Goal: Task Accomplishment & Management: Use online tool/utility

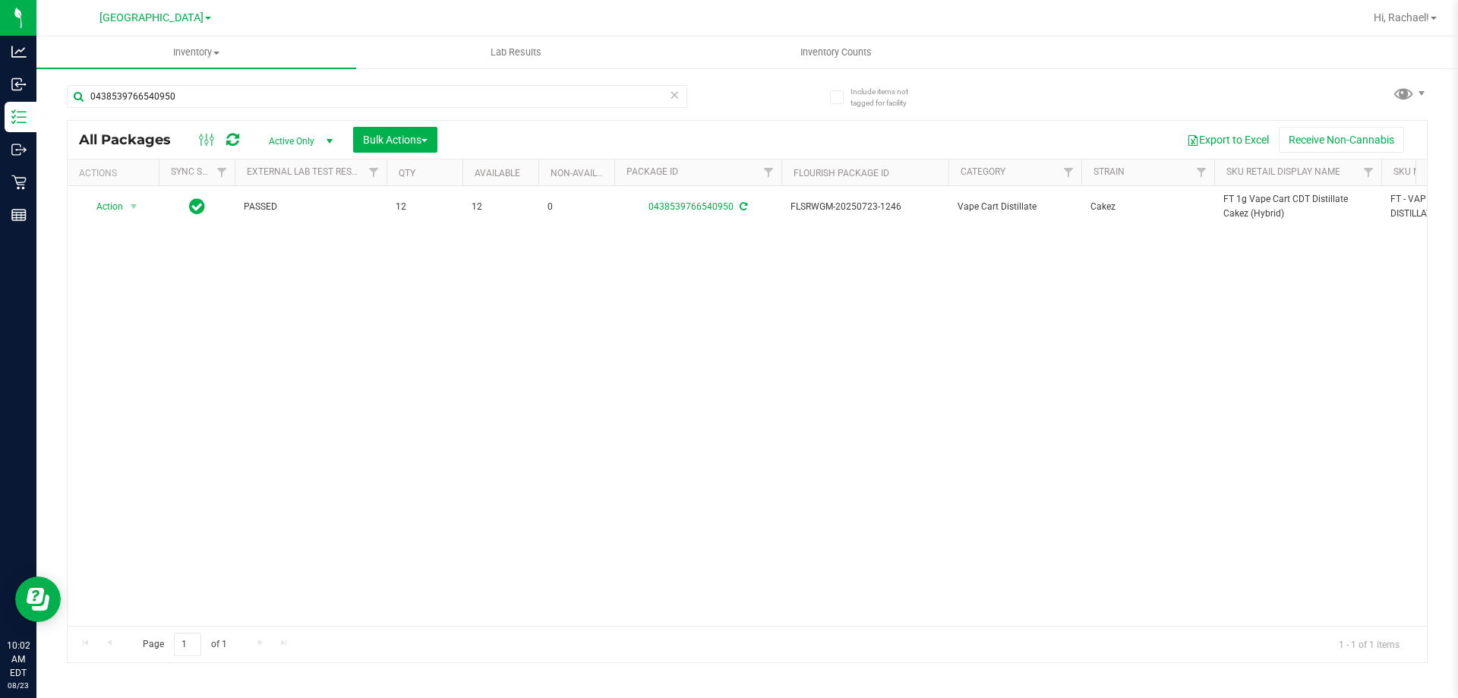
click at [671, 95] on icon at bounding box center [674, 94] width 11 height 18
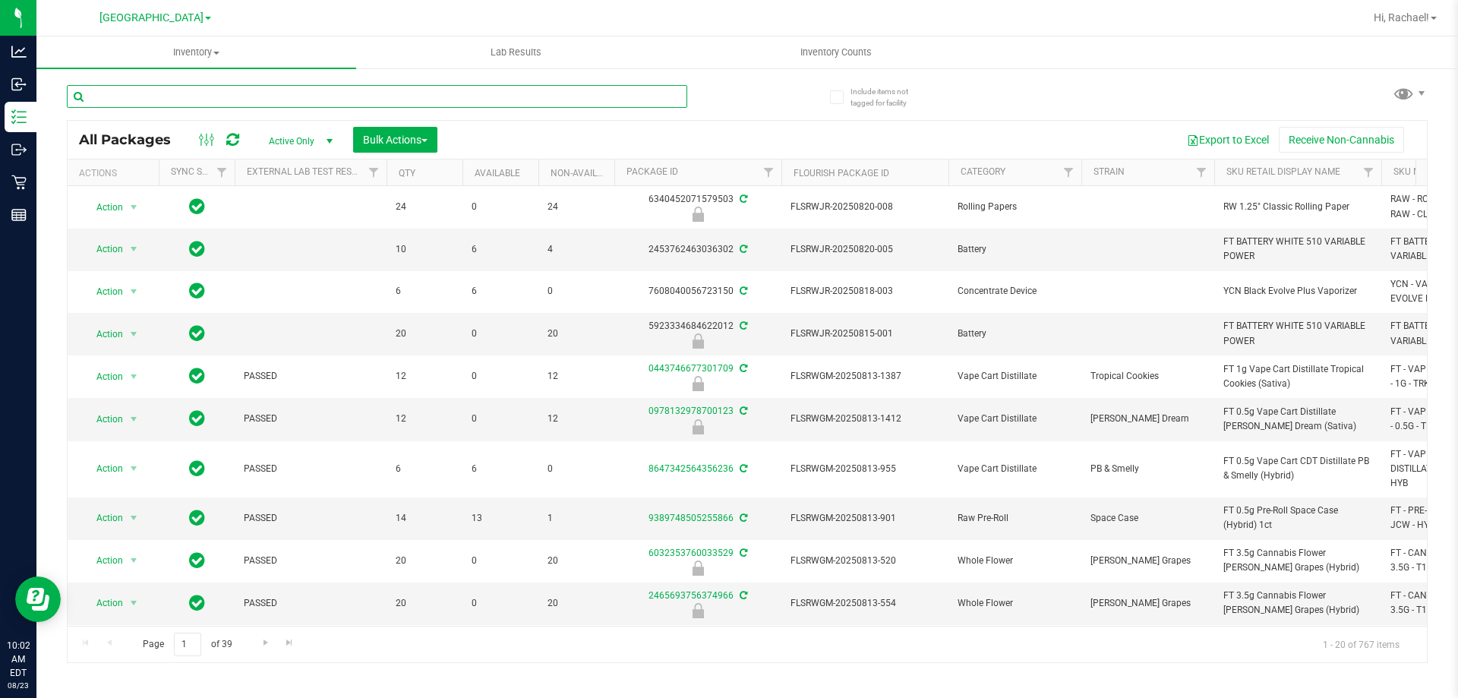
click at [671, 95] on input "text" at bounding box center [377, 96] width 621 height 23
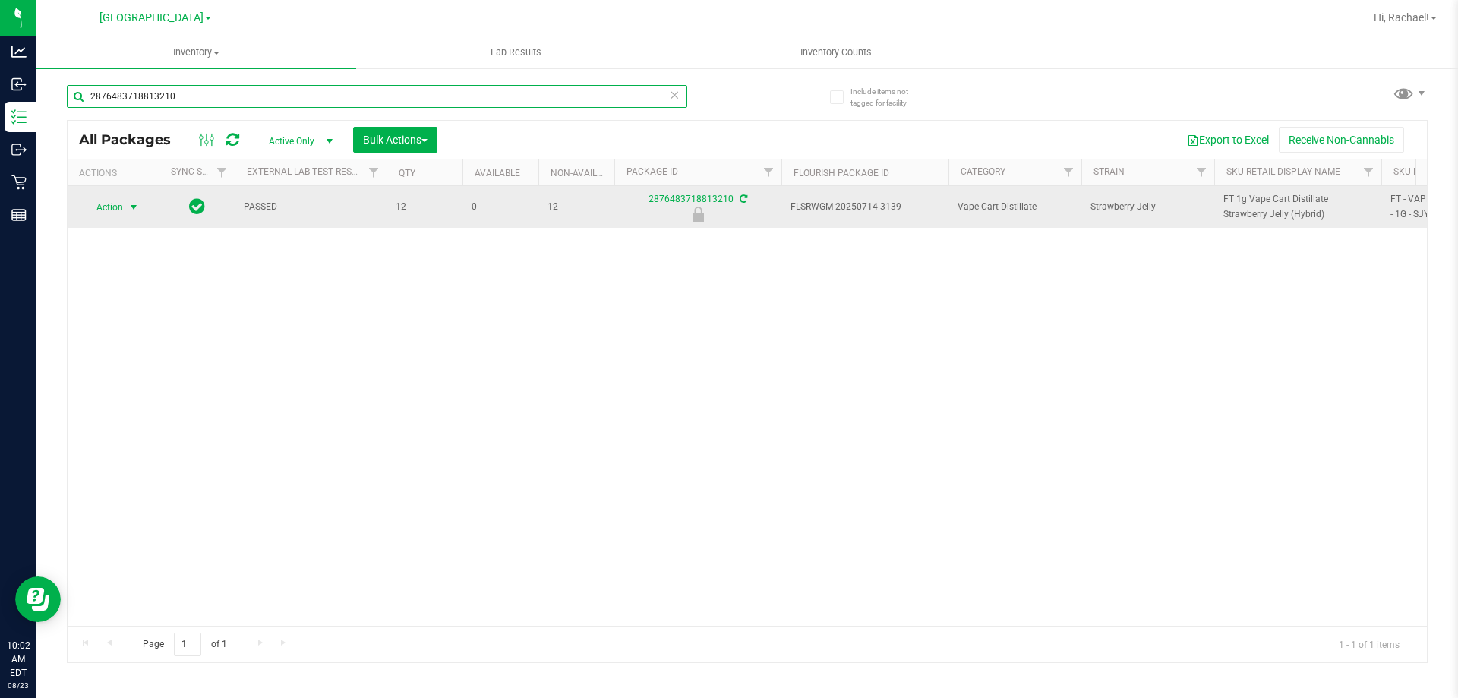
type input "2876483718813210"
click at [135, 204] on span "select" at bounding box center [134, 207] width 12 height 12
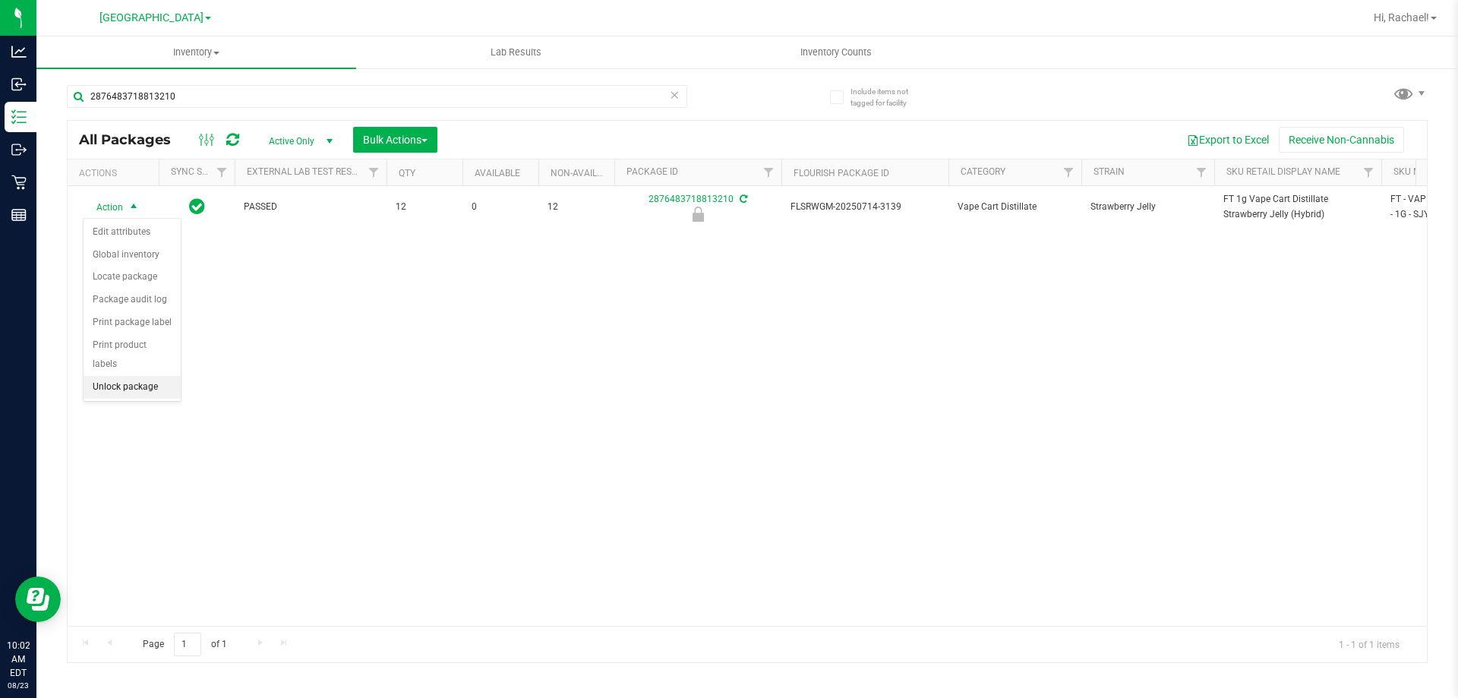
click at [125, 376] on li "Unlock package" at bounding box center [132, 387] width 97 height 23
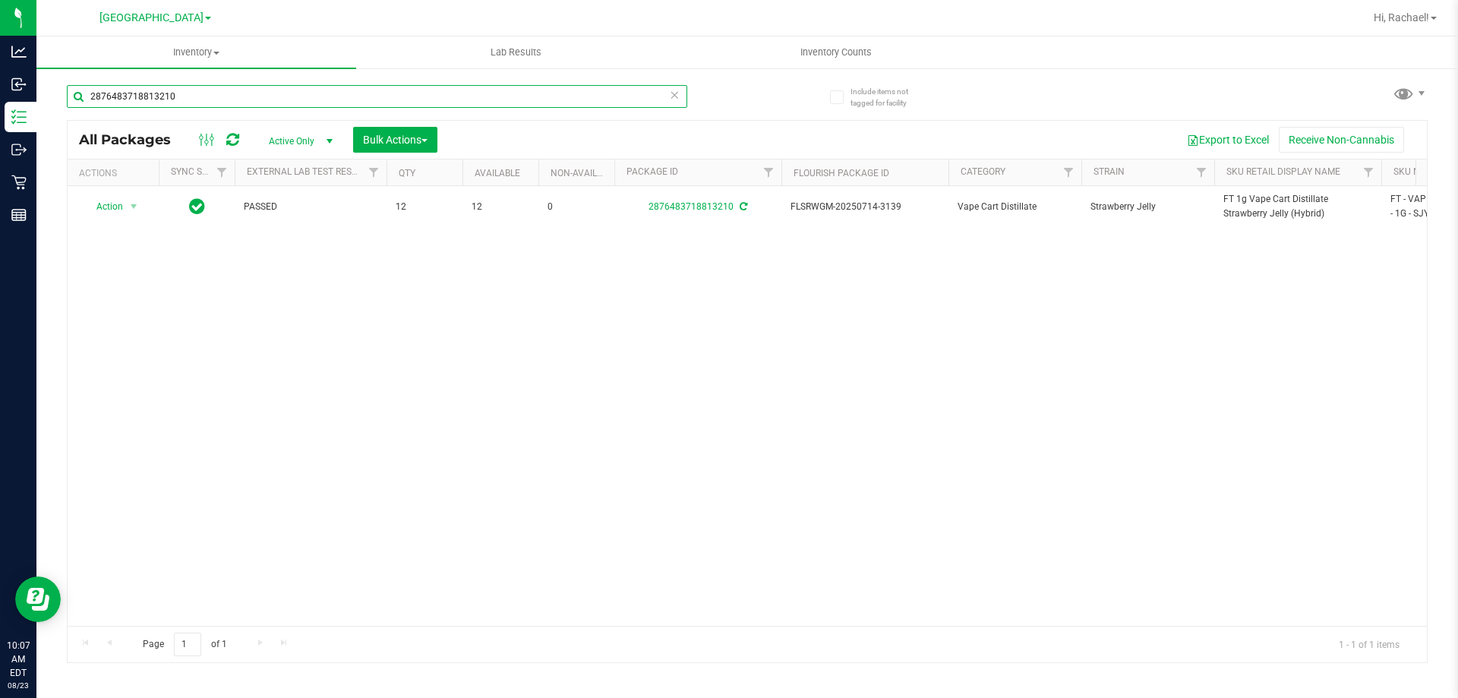
click at [263, 96] on input "2876483718813210" at bounding box center [377, 96] width 621 height 23
click at [1278, 212] on span "FT 1g Vape Cart CDT Distillate Animal [PERSON_NAME] (Indica)" at bounding box center [1298, 206] width 149 height 29
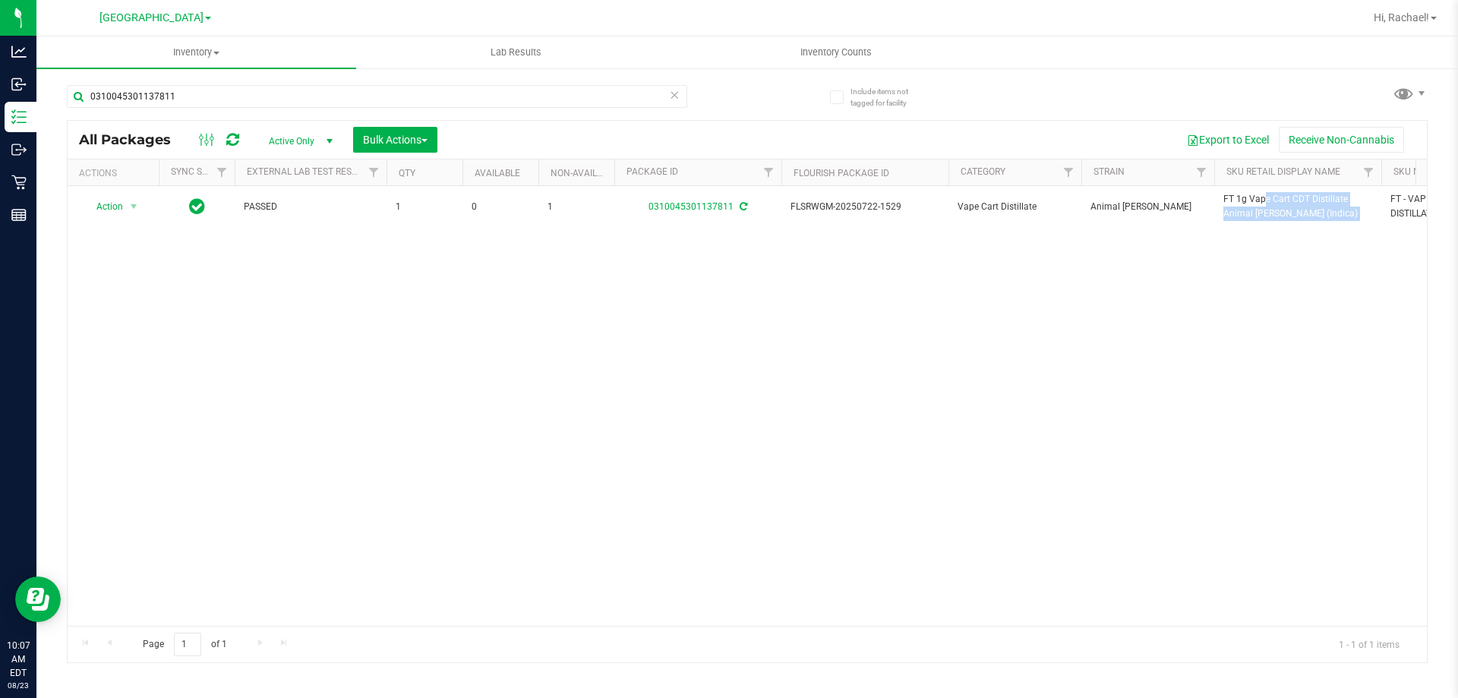
click at [1278, 212] on span "FT 1g Vape Cart CDT Distillate Animal [PERSON_NAME] (Indica)" at bounding box center [1298, 206] width 149 height 29
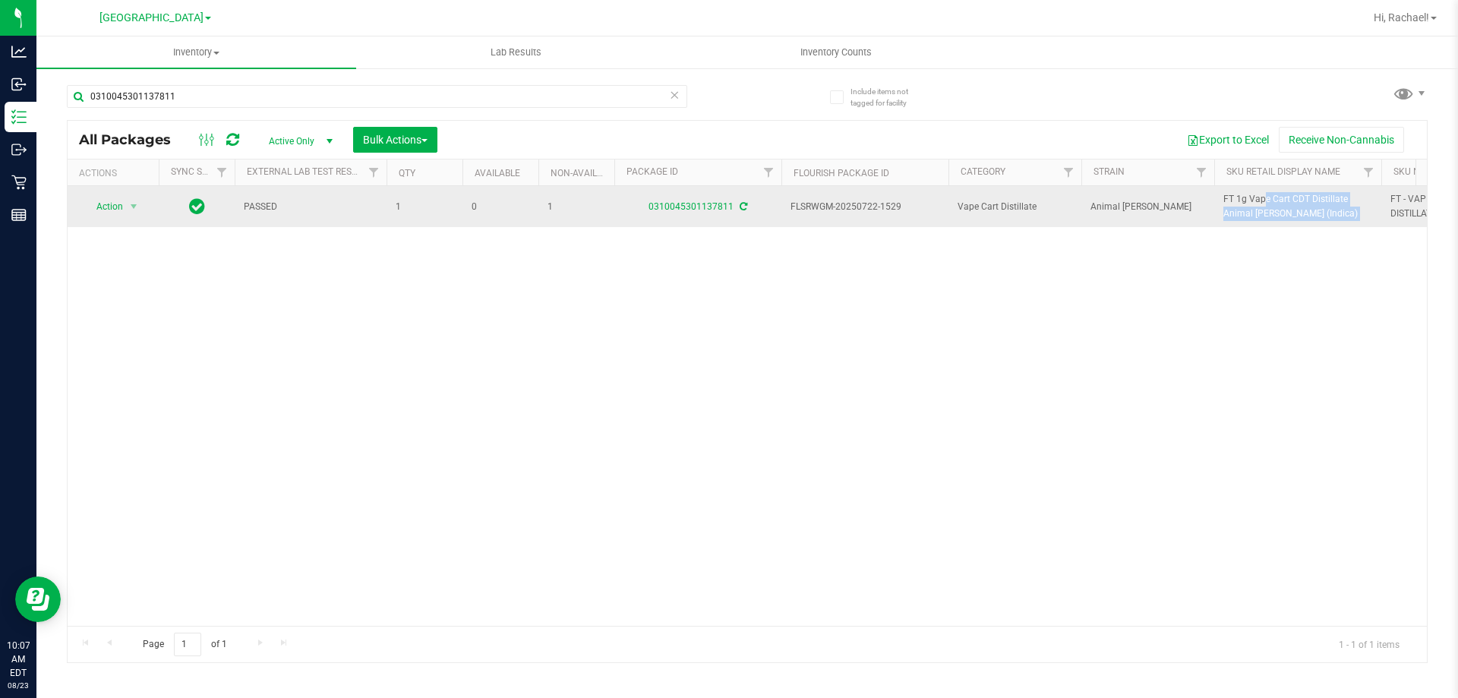
copy tr "FT 1g Vape Cart CDT Distillate Animal [PERSON_NAME] (Indica)"
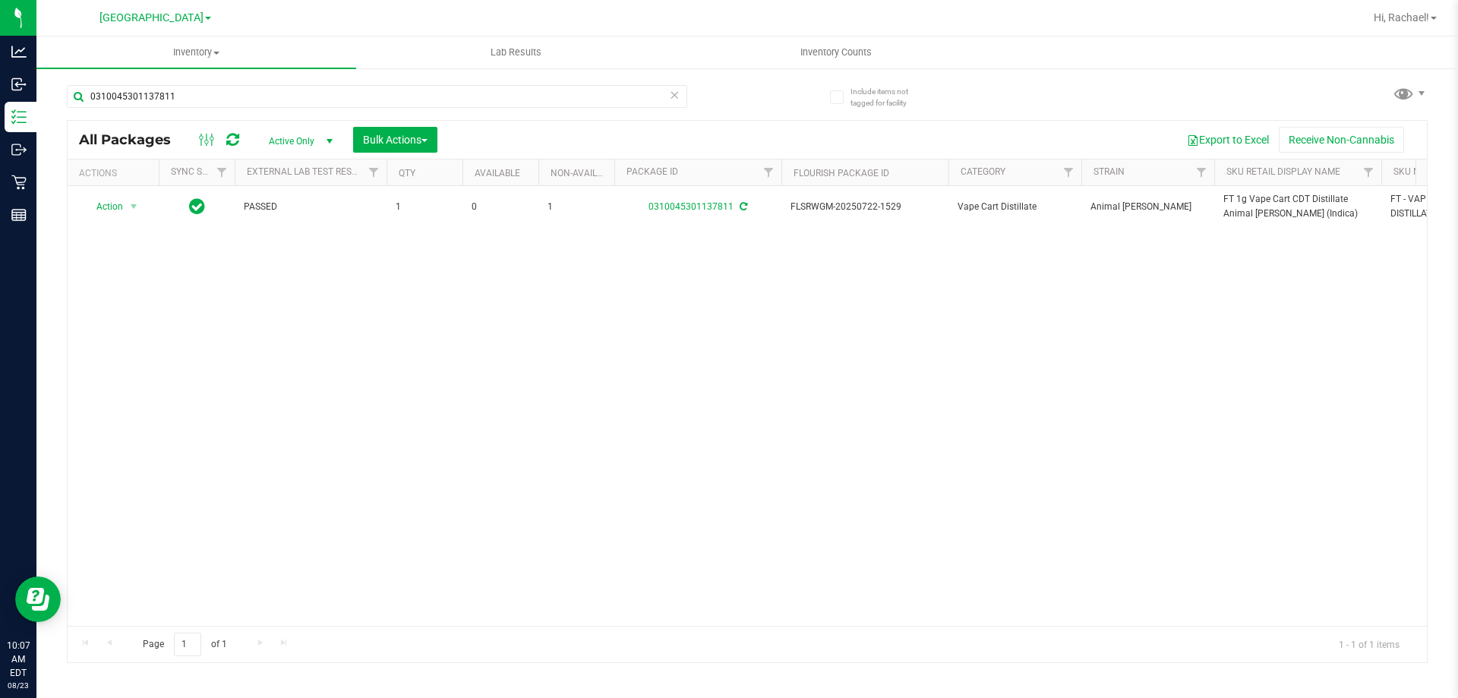
click at [276, 76] on div "0310045301137811" at bounding box center [407, 95] width 681 height 49
click at [272, 105] on input "0310045301137811" at bounding box center [377, 96] width 621 height 23
paste input "FT 1g Vape Cart CDT Distillate Animal [PERSON_NAME] (Indica)"
click at [557, 90] on input "FT 1g Vape Cart CDT Distillate Animal [PERSON_NAME] (Indica)" at bounding box center [377, 96] width 621 height 23
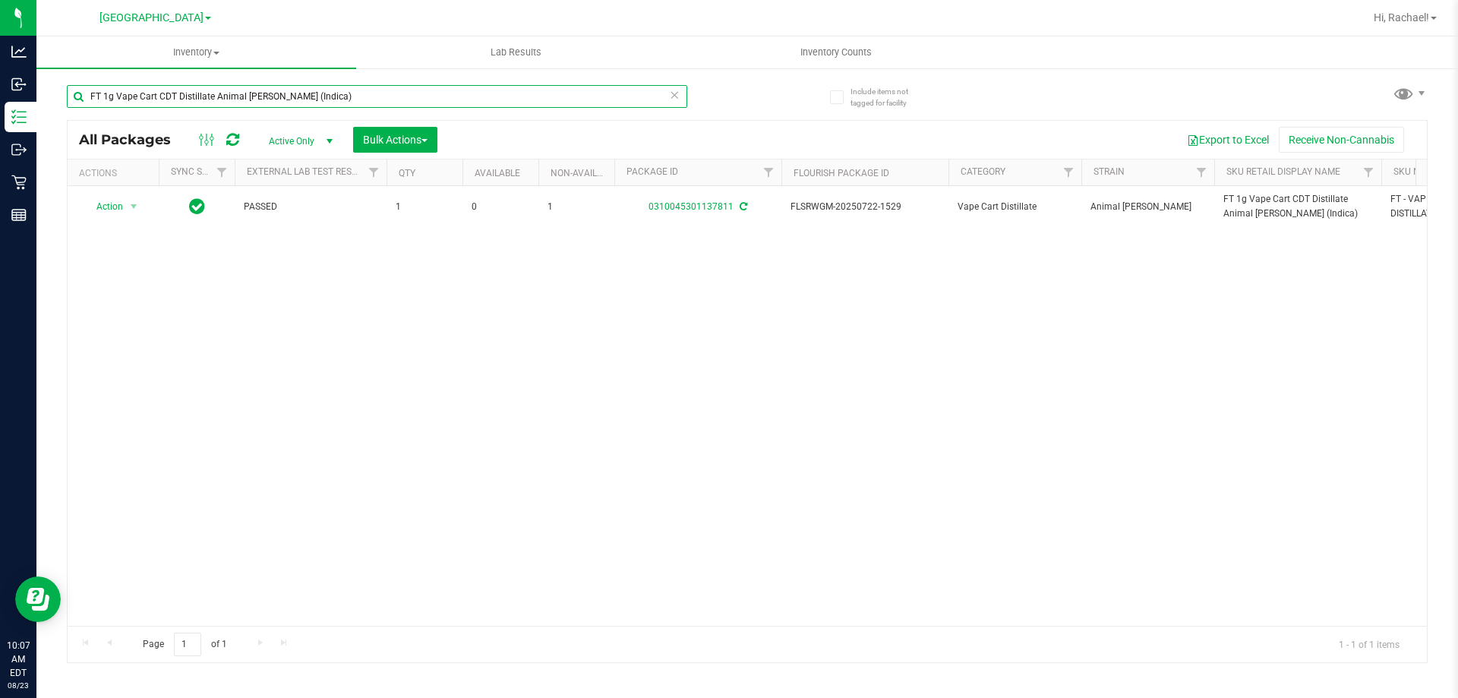
click at [556, 90] on input "FT 1g Vape Cart CDT Distillate Animal [PERSON_NAME] (Indica)" at bounding box center [377, 96] width 621 height 23
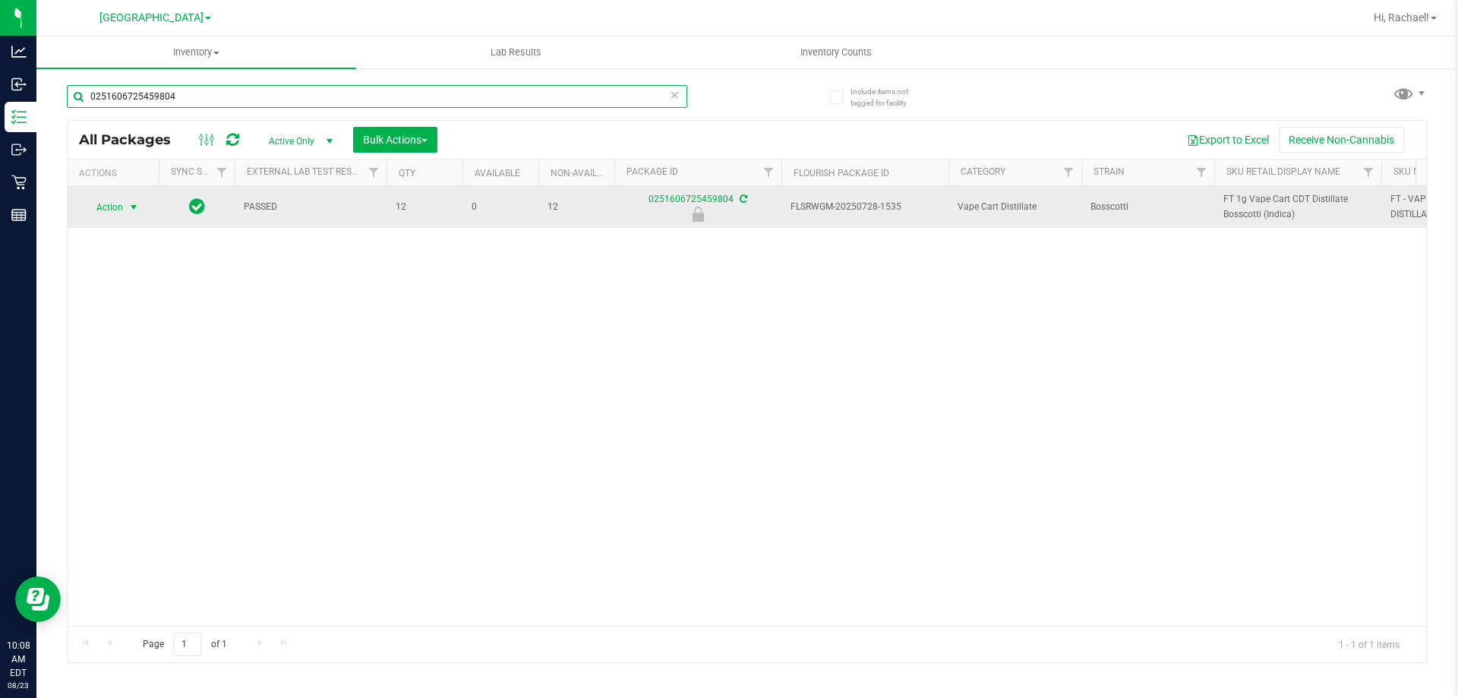
type input "0251606725459804"
click at [137, 207] on span "select" at bounding box center [134, 207] width 12 height 12
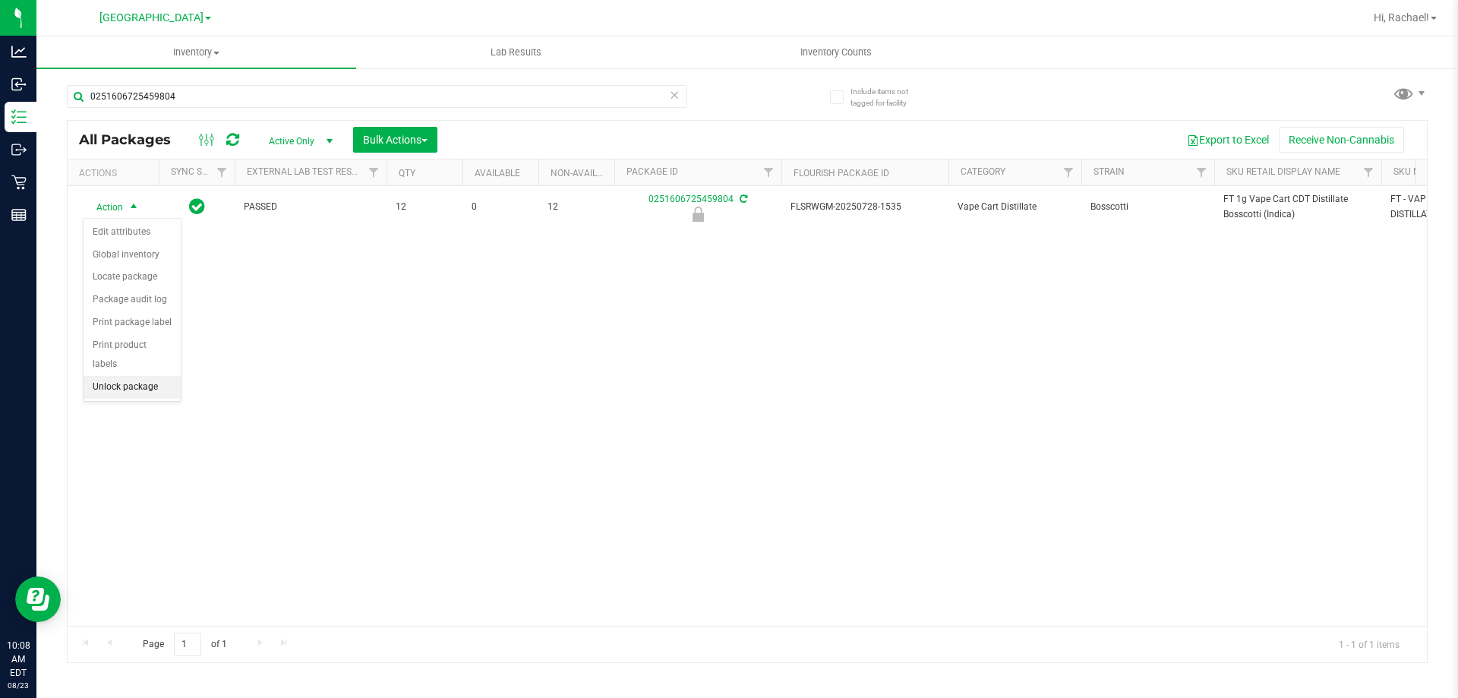
click at [124, 376] on li "Unlock package" at bounding box center [132, 387] width 97 height 23
click at [1394, 12] on span "Hi, Rachael!" at bounding box center [1401, 17] width 55 height 12
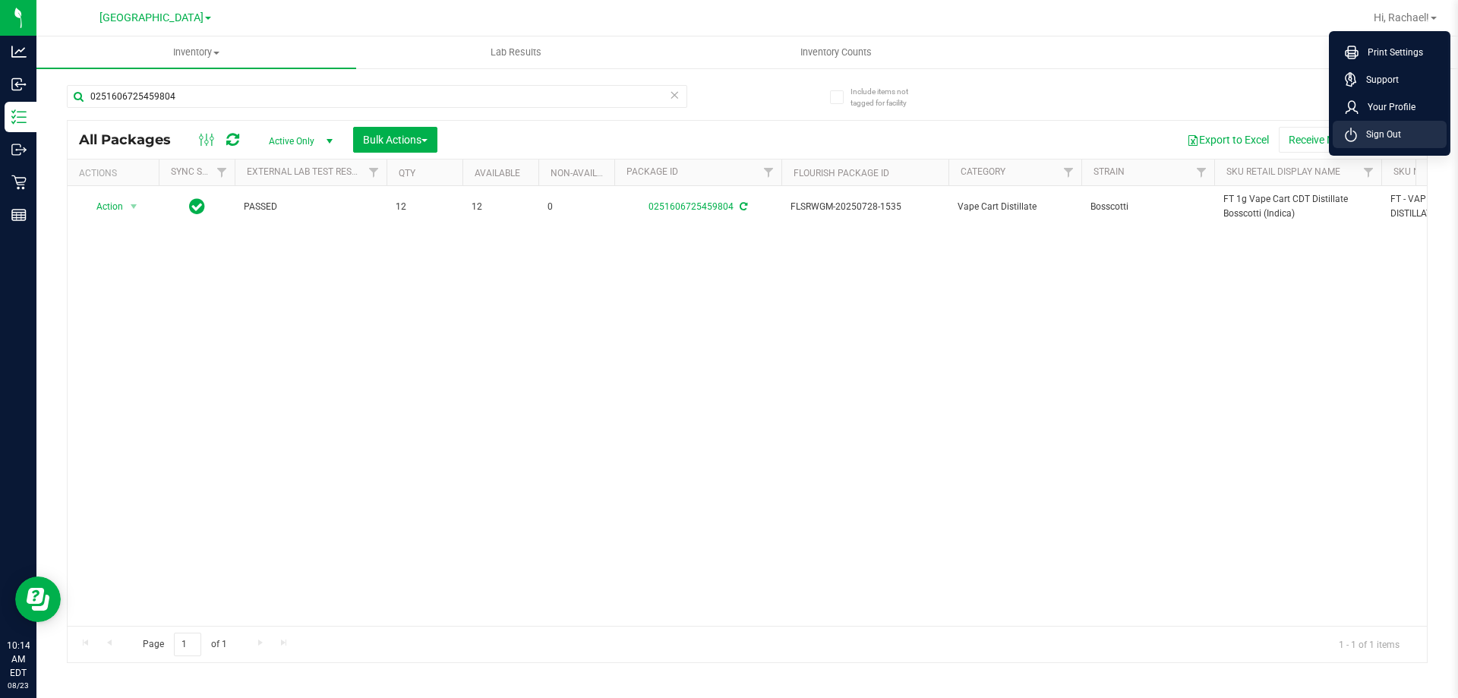
click at [1388, 134] on span "Sign Out" at bounding box center [1379, 134] width 44 height 15
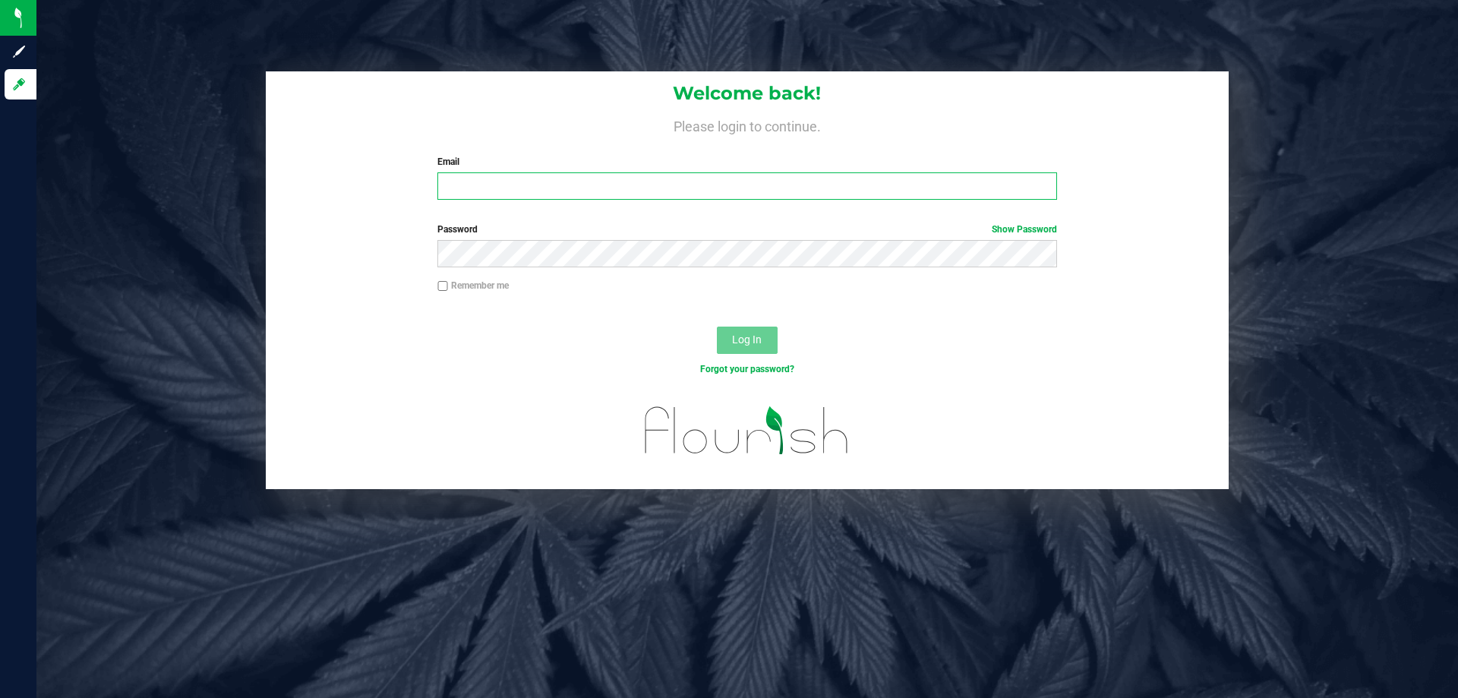
click at [469, 188] on input "Email" at bounding box center [746, 185] width 619 height 27
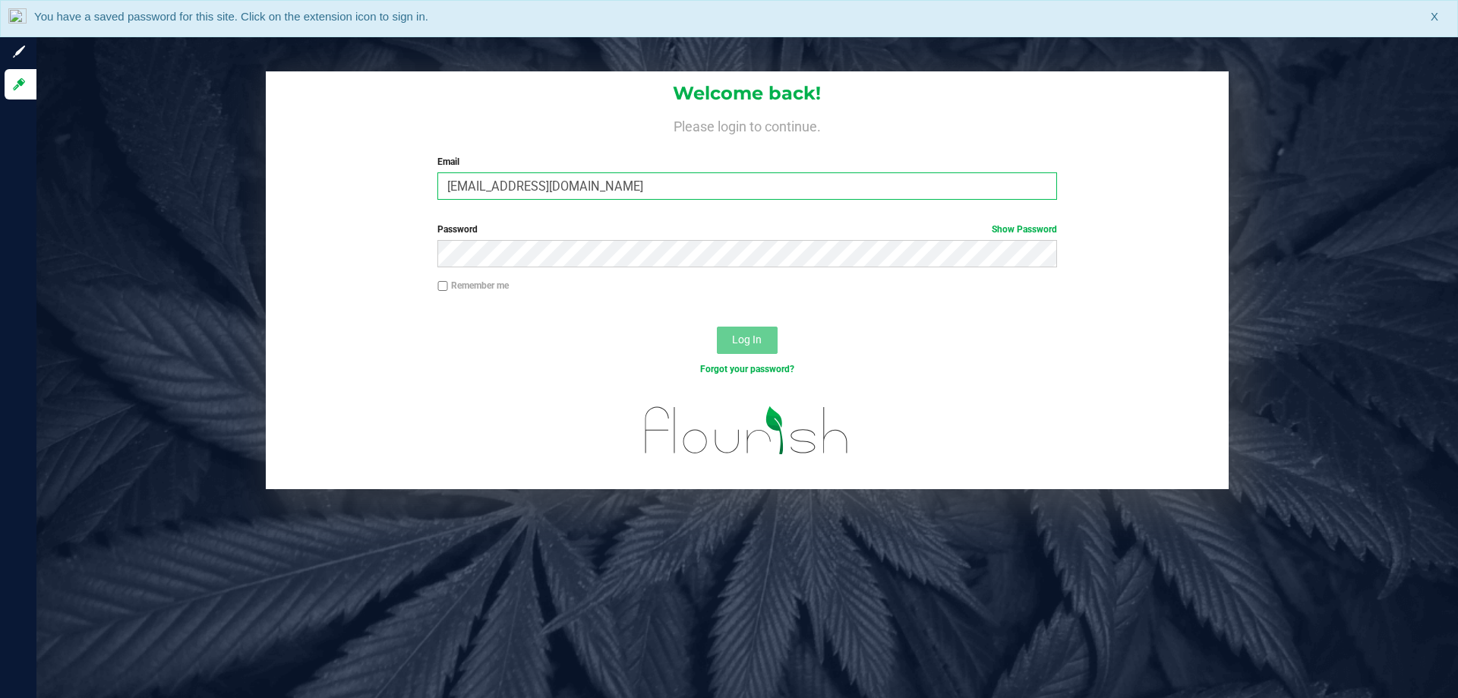
type input "[EMAIL_ADDRESS][DOMAIN_NAME]"
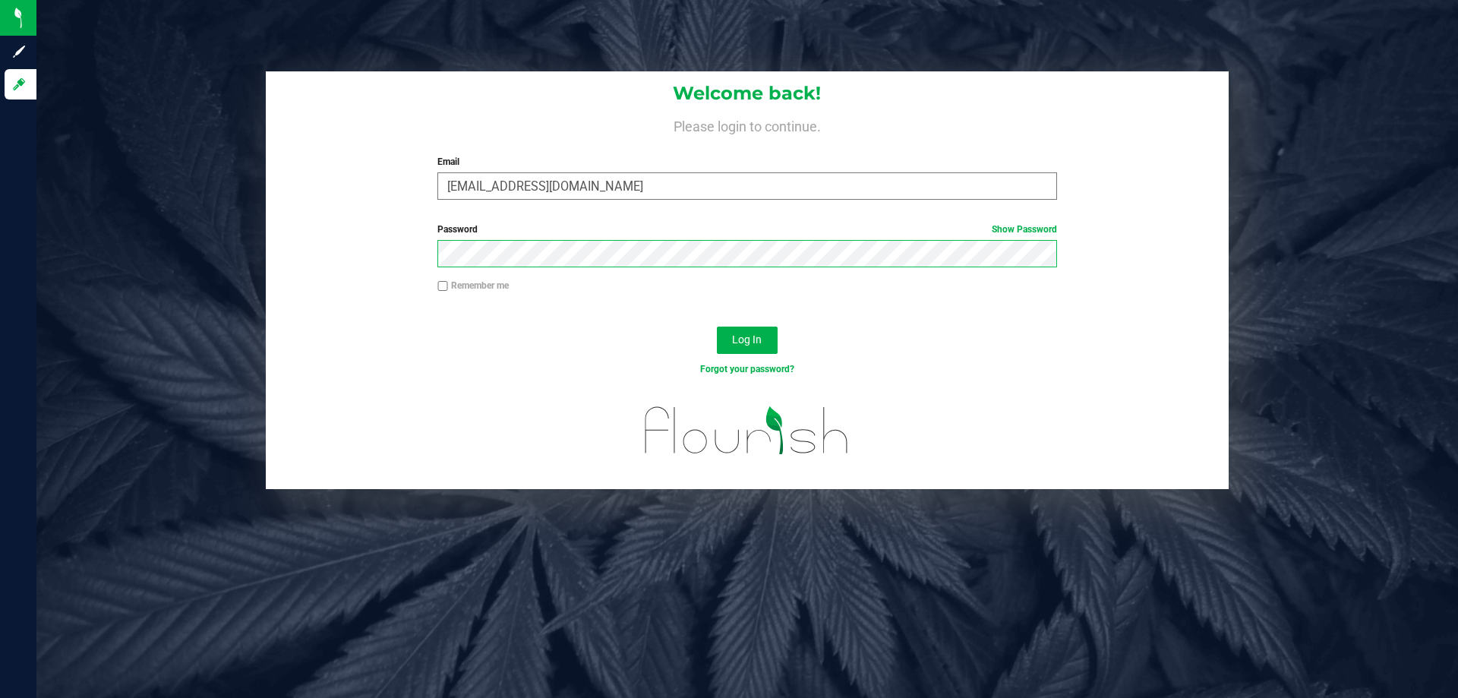
click at [717, 327] on button "Log In" at bounding box center [747, 340] width 61 height 27
